Goal: Navigation & Orientation: Find specific page/section

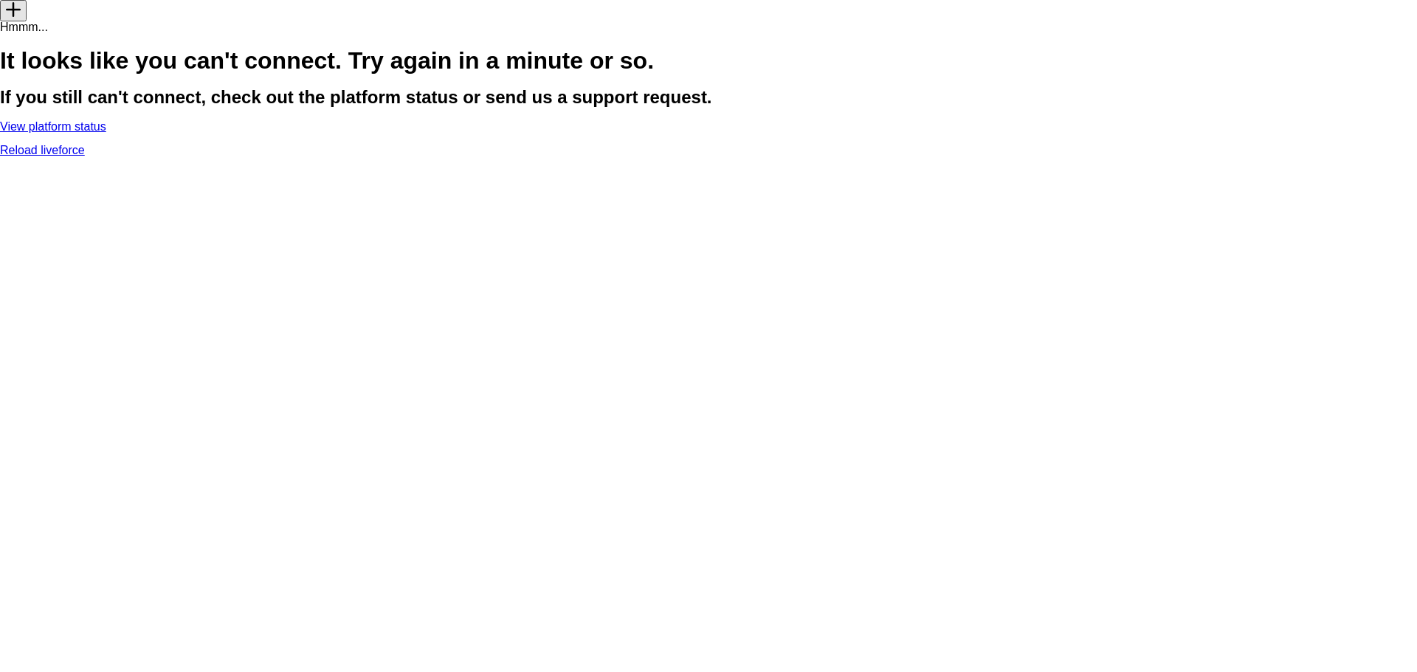
click at [85, 156] on link "Reload liveforce" at bounding box center [42, 150] width 85 height 13
